Goal: Information Seeking & Learning: Find specific fact

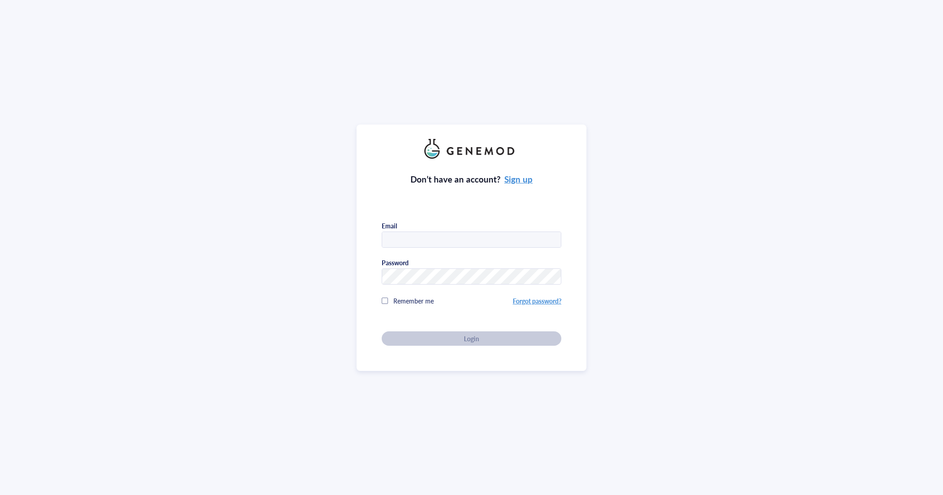
type input "[EMAIL_ADDRESS][DOMAIN_NAME]"
click at [471, 339] on div "Don’t have an account? Sign up Email [EMAIL_ADDRESS][DOMAIN_NAME] Password Reme…" at bounding box center [472, 252] width 180 height 187
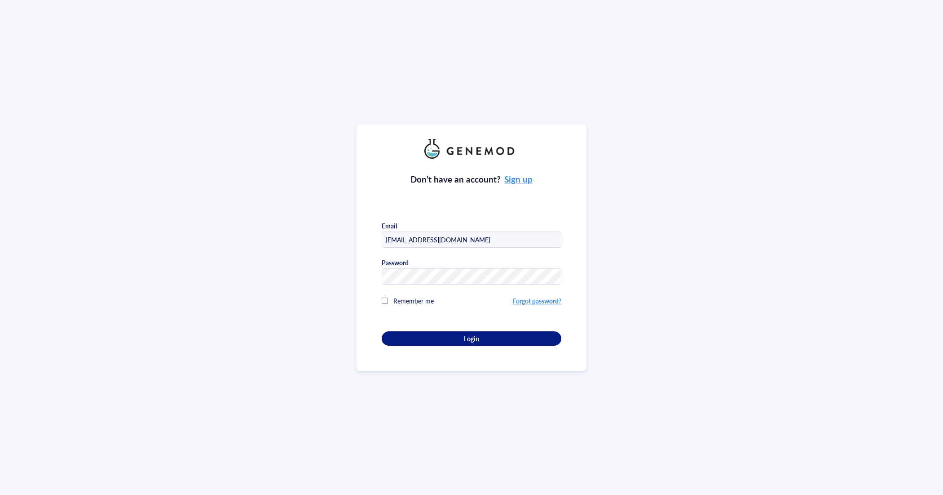
click at [471, 339] on span "Login" at bounding box center [471, 338] width 15 height 8
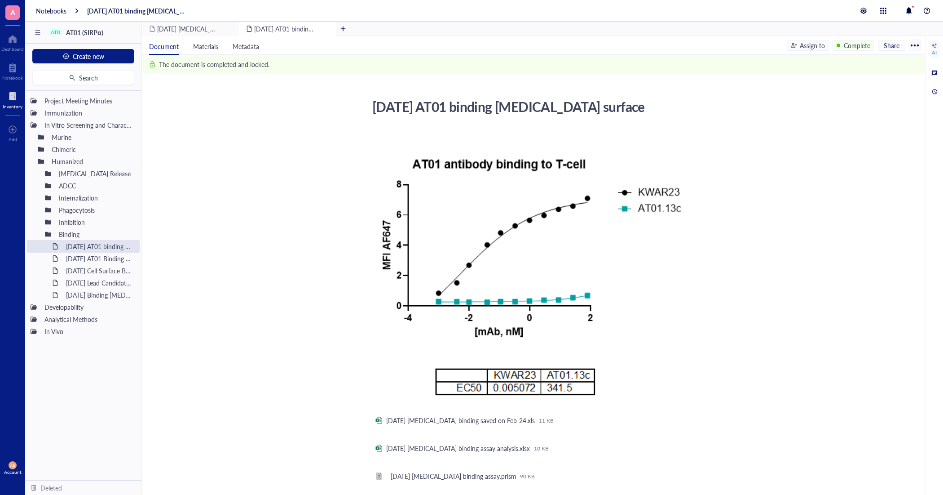
click at [11, 100] on div at bounding box center [13, 96] width 20 height 14
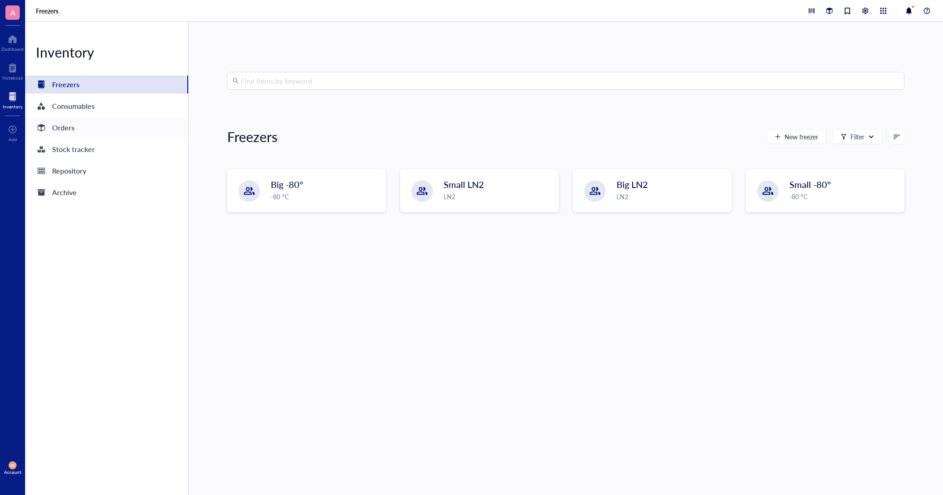
click at [72, 126] on div "Orders" at bounding box center [63, 127] width 22 height 13
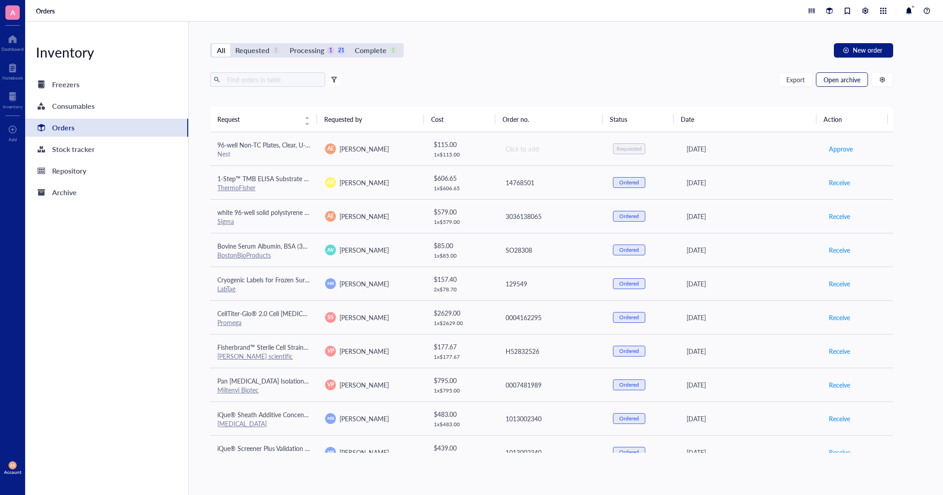
click at [843, 79] on span "Open archive" at bounding box center [842, 79] width 37 height 7
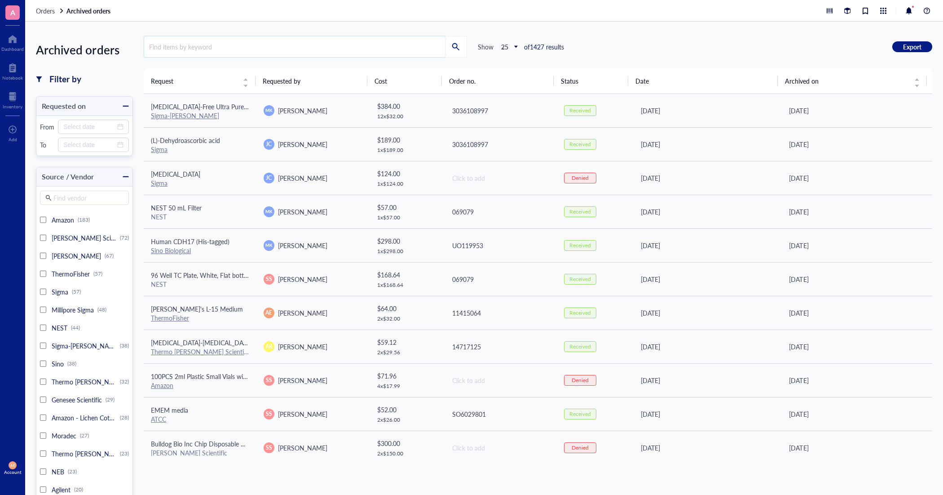
click at [212, 46] on input "search" at bounding box center [294, 46] width 301 height 21
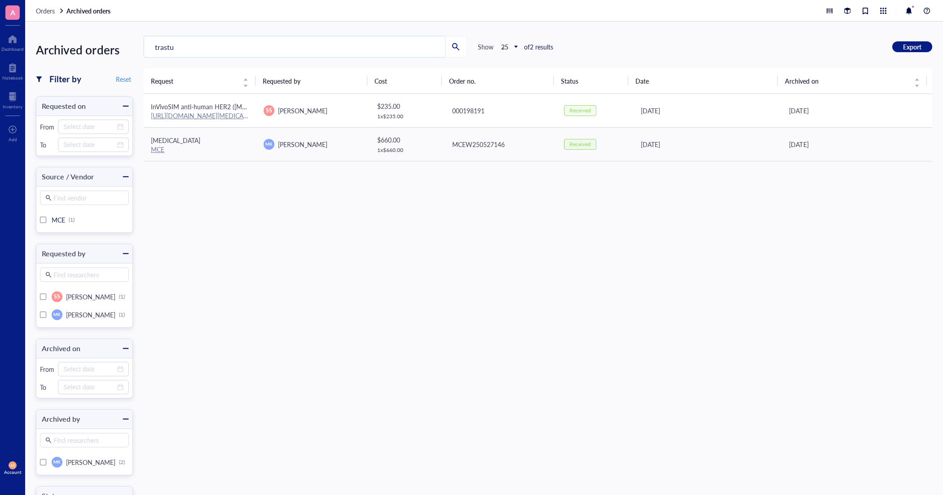
type input "trastu"
click at [391, 109] on div "$ 235.00" at bounding box center [407, 106] width 60 height 10
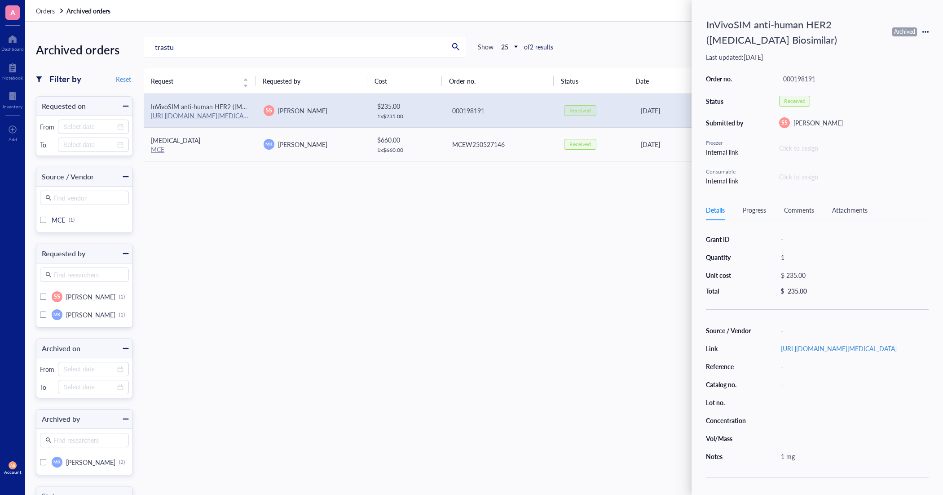
click at [623, 297] on div "Request Requested by Cost Order no. Status Date Archived on InVivoSIM anti-huma…" at bounding box center [538, 261] width 789 height 387
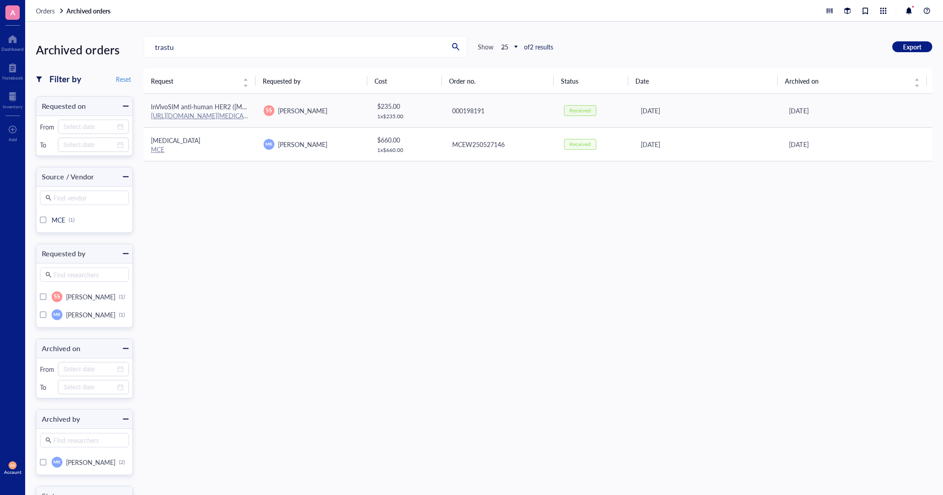
click at [456, 145] on div "MCEW250527146" at bounding box center [500, 144] width 97 height 10
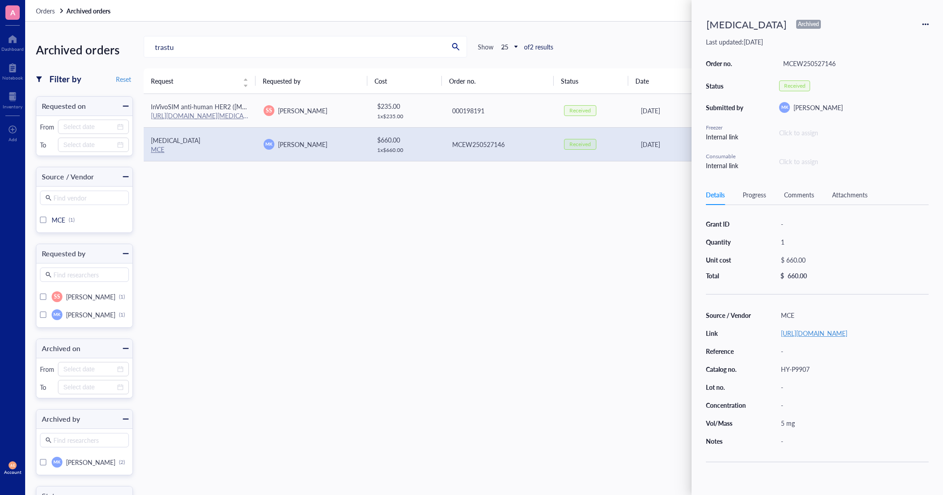
click at [796, 336] on link "[URL][DOMAIN_NAME]" at bounding box center [814, 332] width 66 height 9
